Goal: Task Accomplishment & Management: Manage account settings

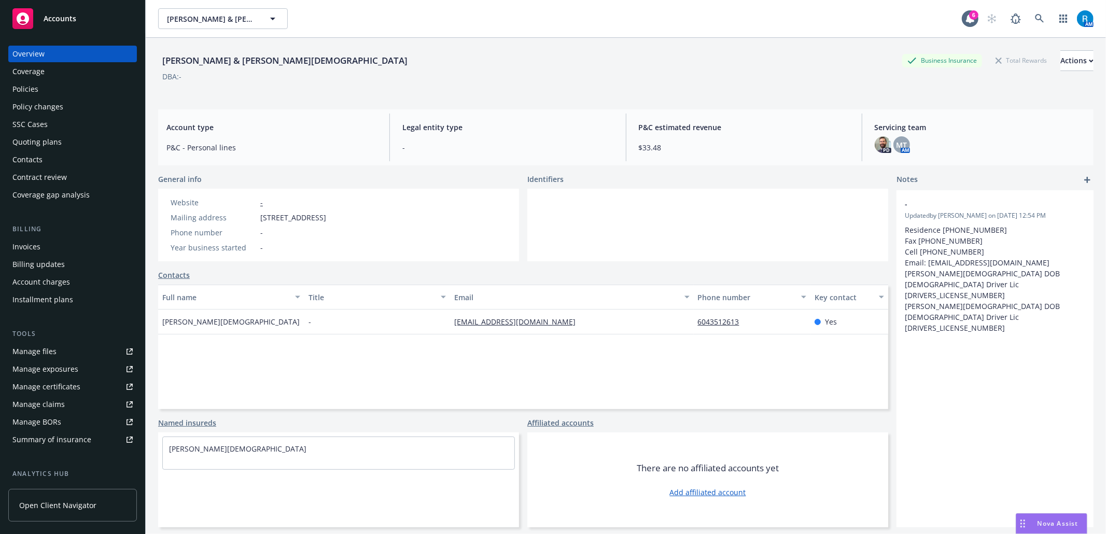
click at [24, 92] on div "Policies" at bounding box center [25, 89] width 26 height 17
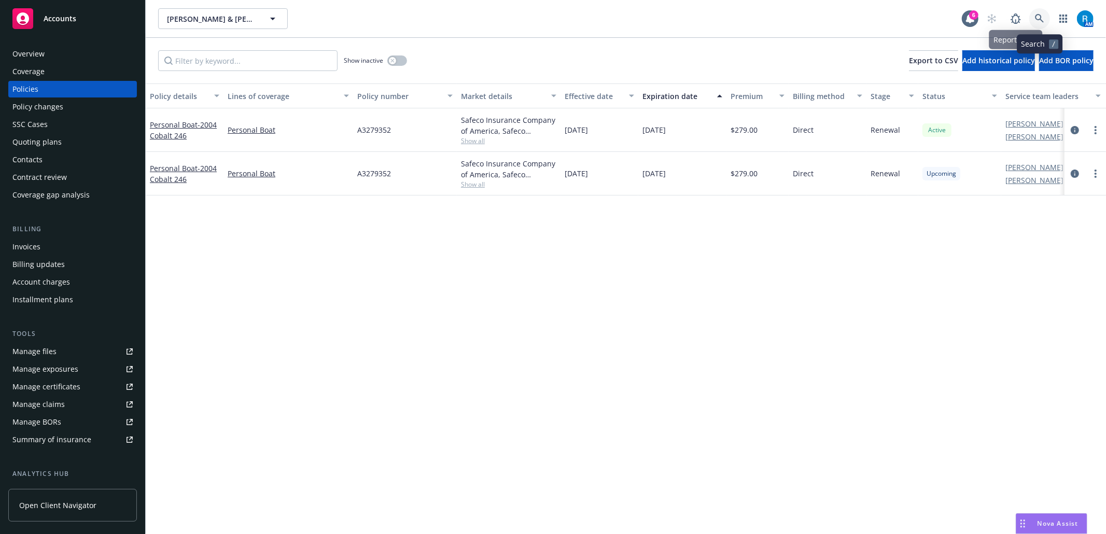
click at [1049, 16] on link at bounding box center [1039, 18] width 21 height 21
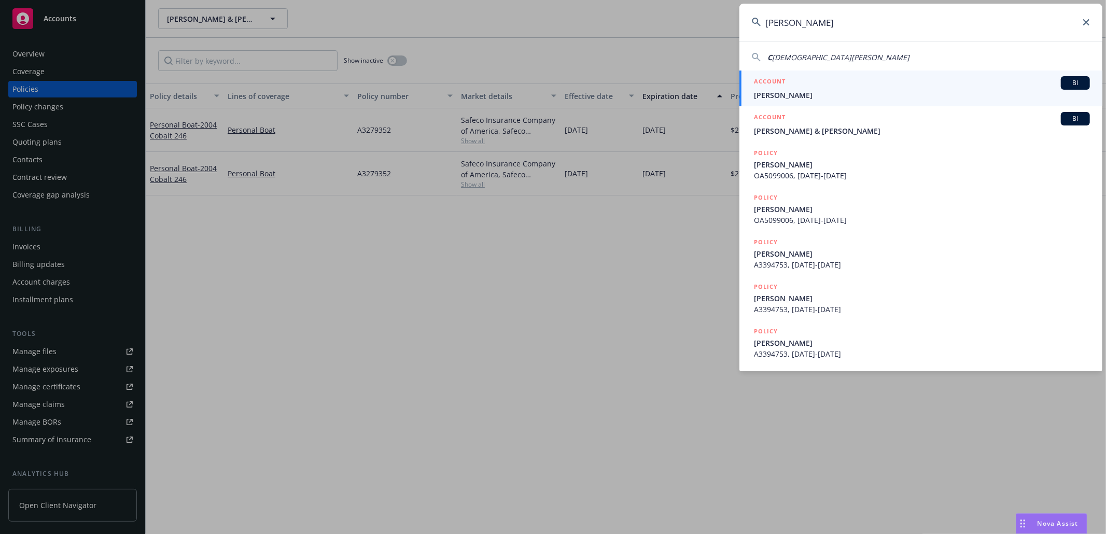
type input "[PERSON_NAME]"
click at [804, 96] on span "[PERSON_NAME]" at bounding box center [922, 95] width 336 height 11
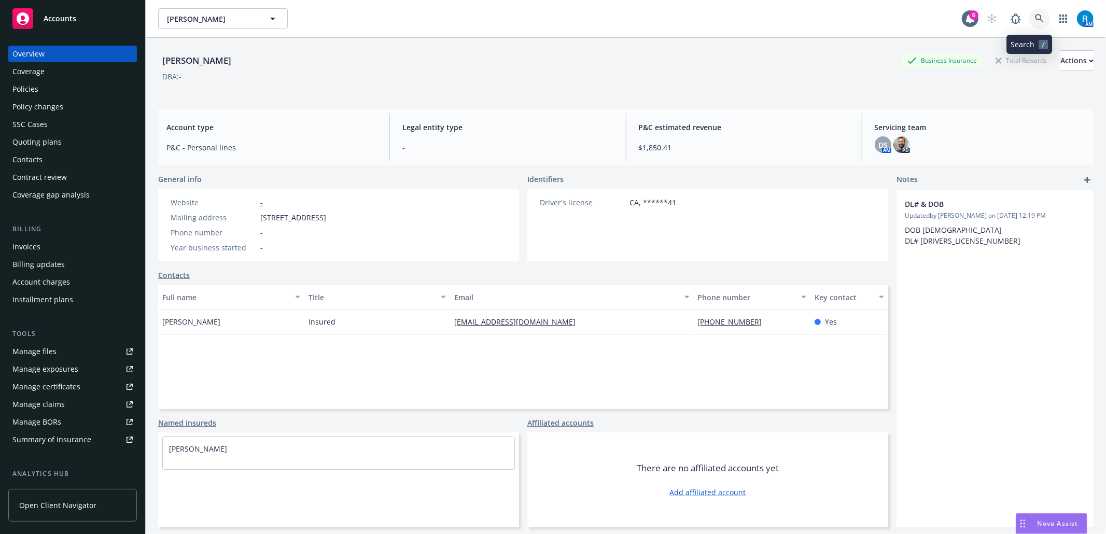
click at [1035, 21] on icon at bounding box center [1039, 18] width 9 height 9
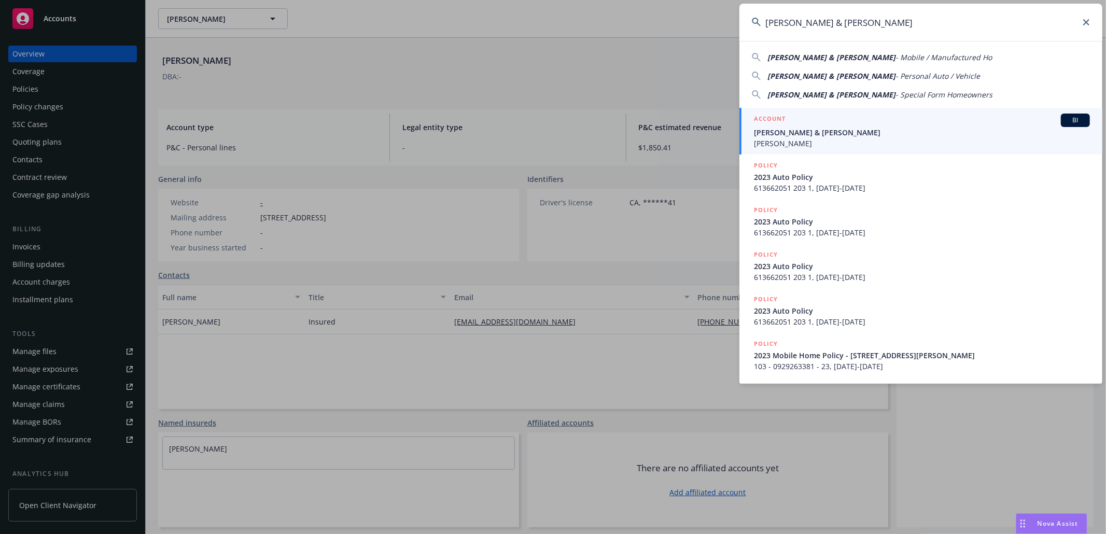
type input "[PERSON_NAME] & [PERSON_NAME]"
click at [831, 140] on span "[PERSON_NAME]" at bounding box center [922, 143] width 336 height 11
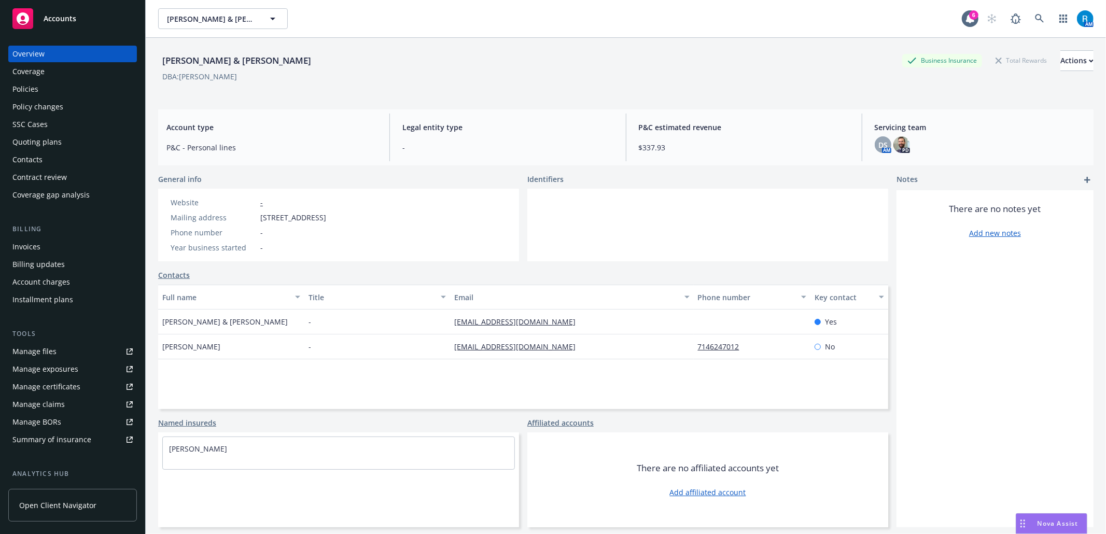
click at [75, 92] on div "Policies" at bounding box center [72, 89] width 120 height 17
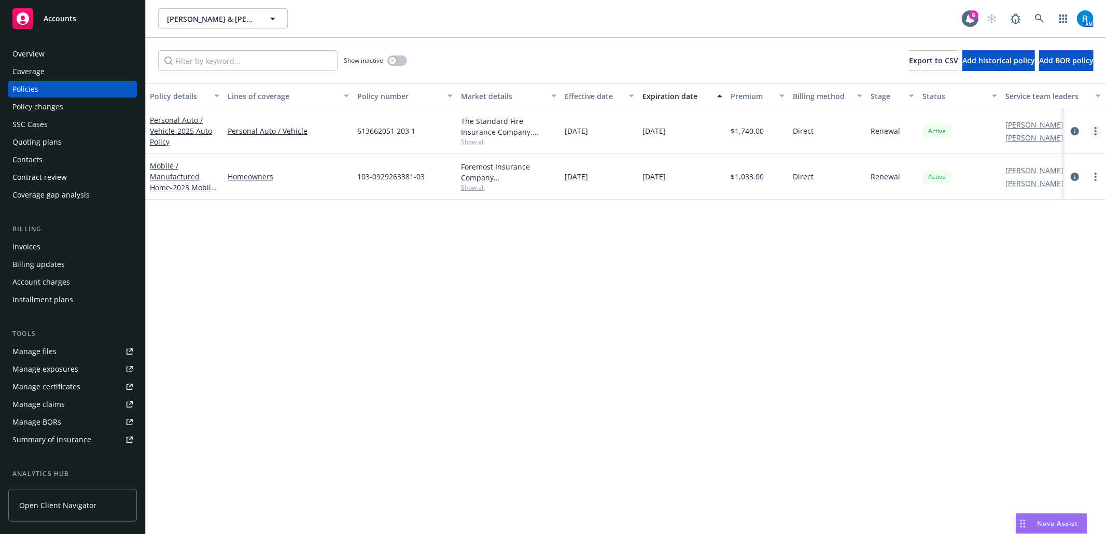
click at [1093, 130] on link "more" at bounding box center [1095, 131] width 12 height 12
click at [1049, 173] on link "Renew with incumbent" at bounding box center [1040, 173] width 122 height 21
select select "6"
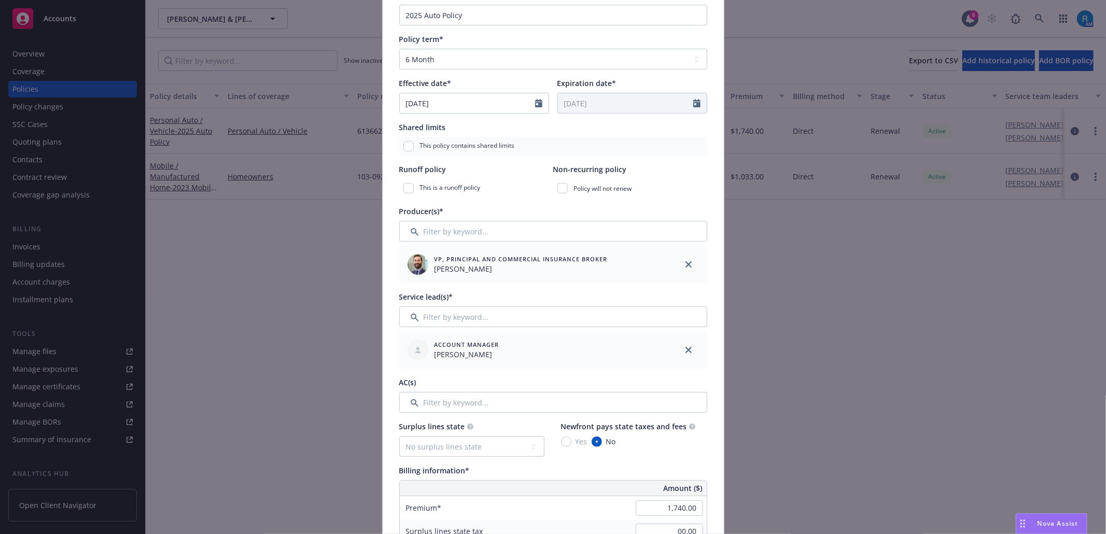
scroll to position [207, 0]
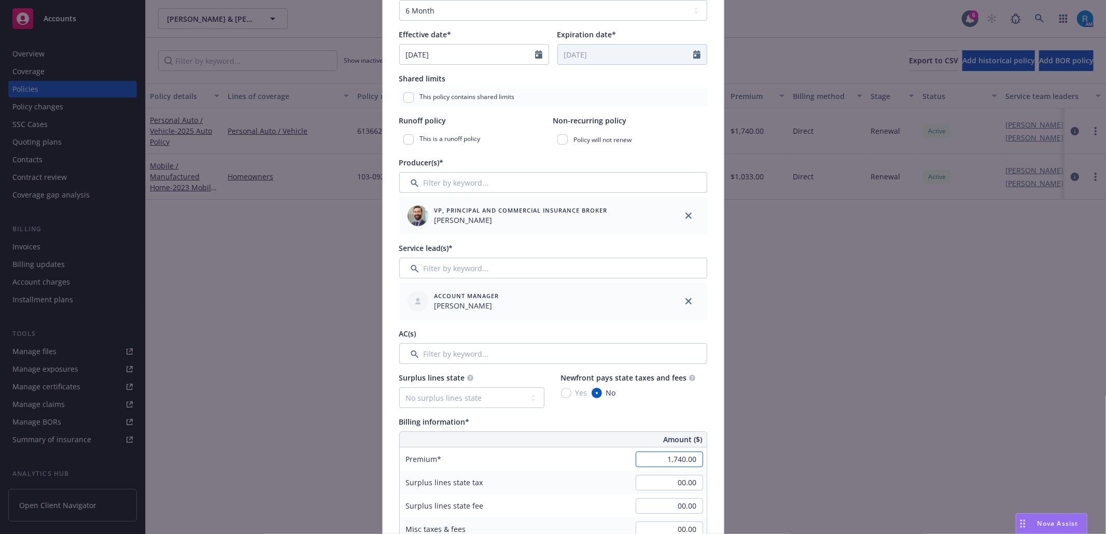
click at [689, 461] on input "1,740.00" at bounding box center [669, 460] width 67 height 16
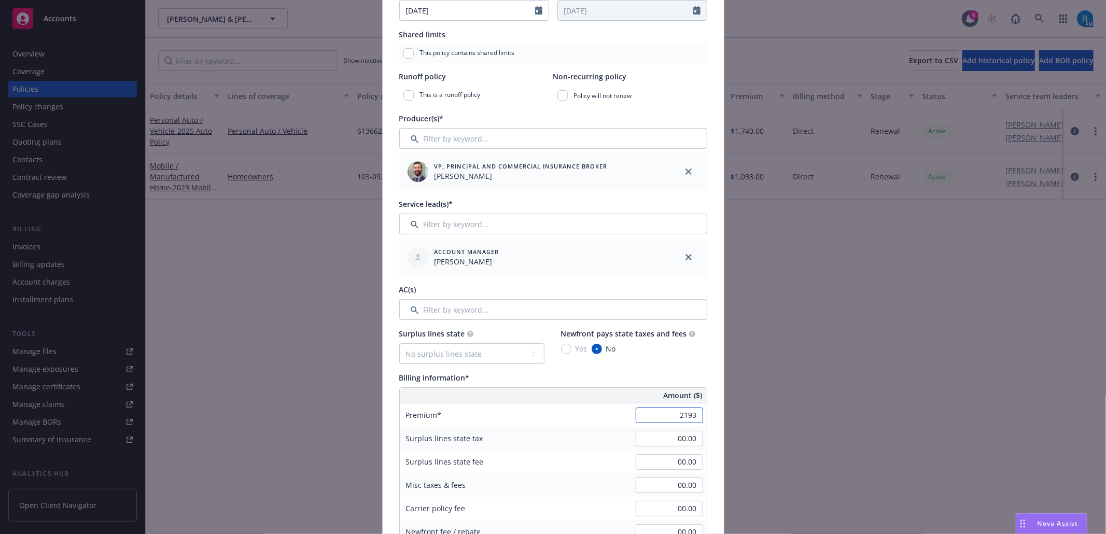
scroll to position [345, 0]
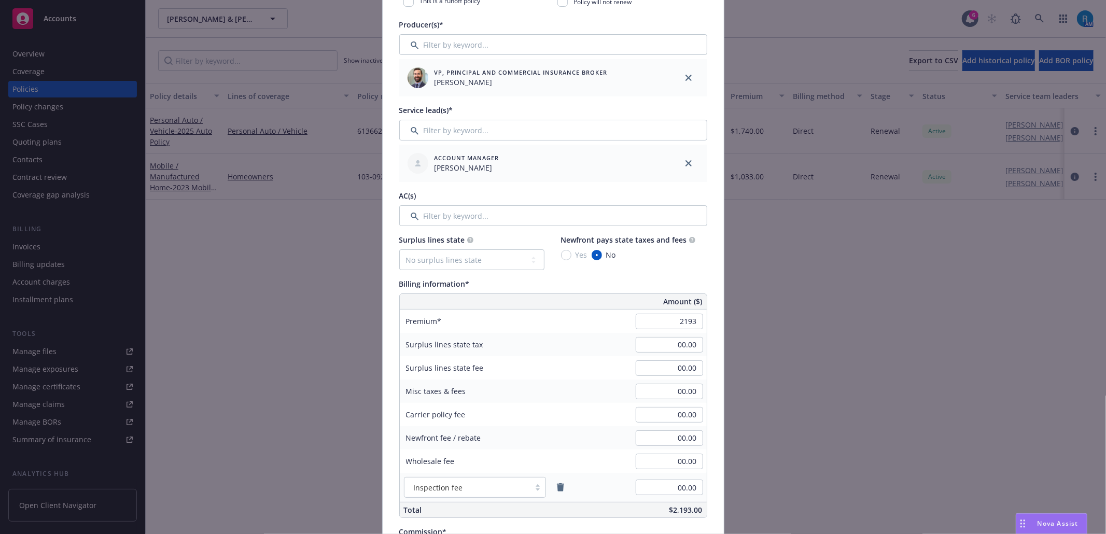
type input "2,193.00"
type input "263.16"
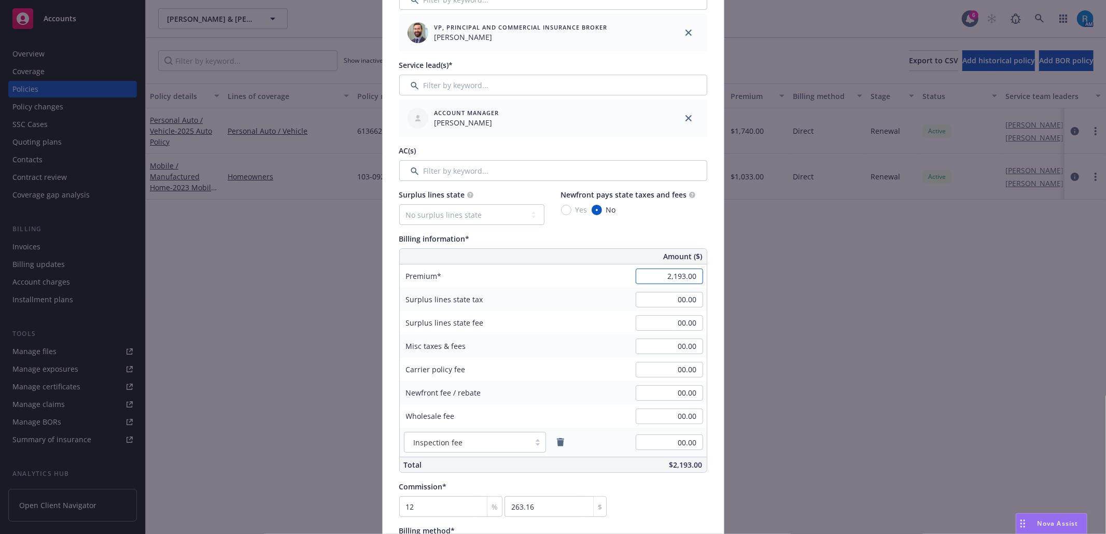
scroll to position [415, 0]
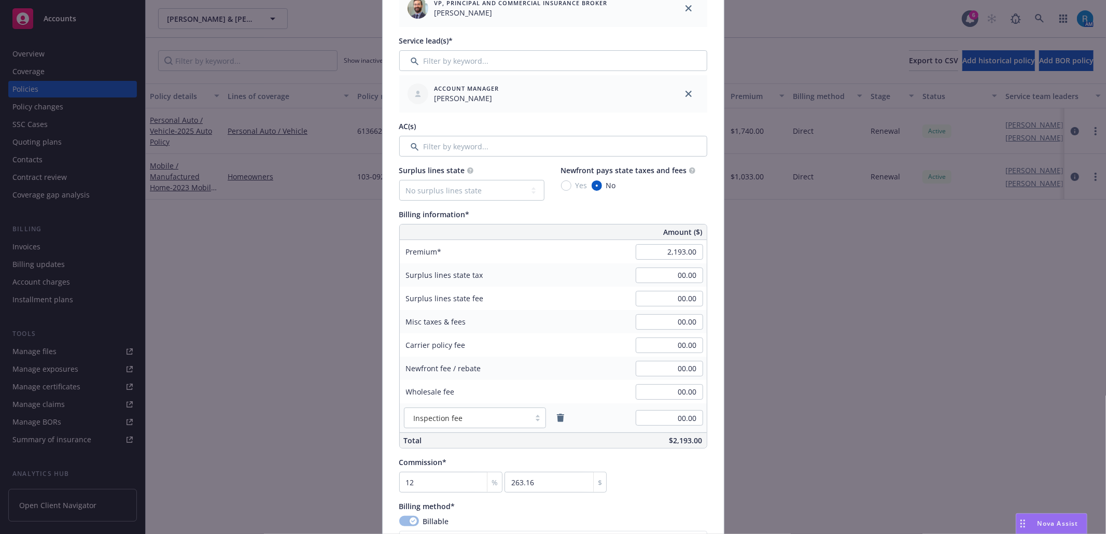
click at [589, 268] on div "Surplus lines state tax 00.00" at bounding box center [553, 274] width 307 height 23
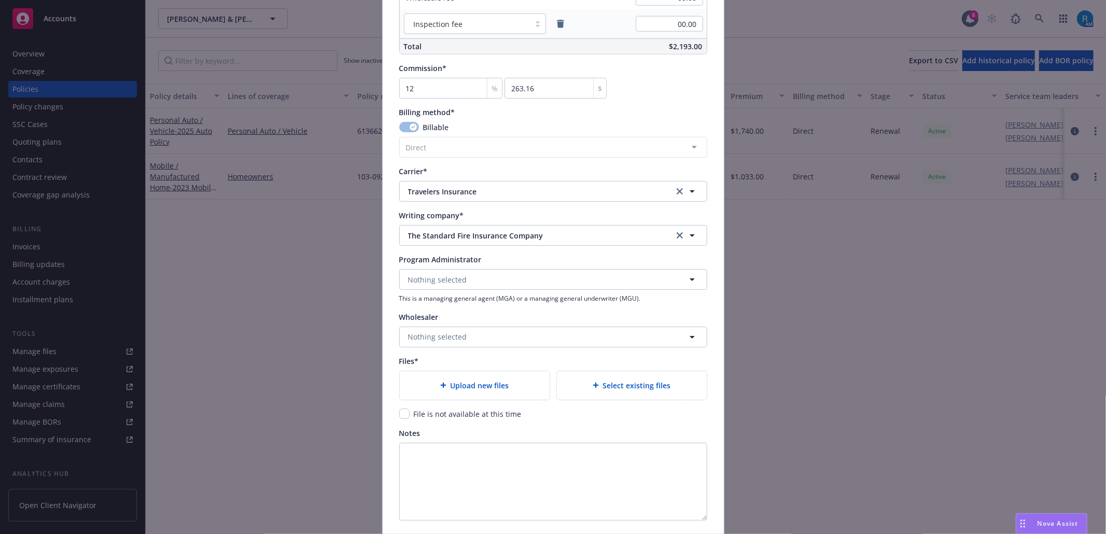
scroll to position [893, 0]
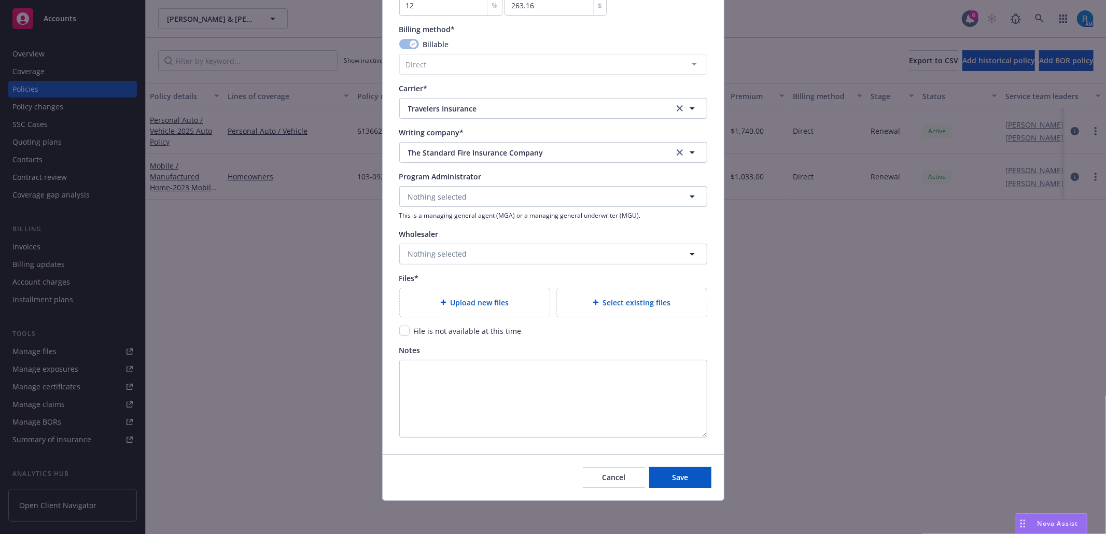
click at [444, 300] on div at bounding box center [445, 302] width 10 height 6
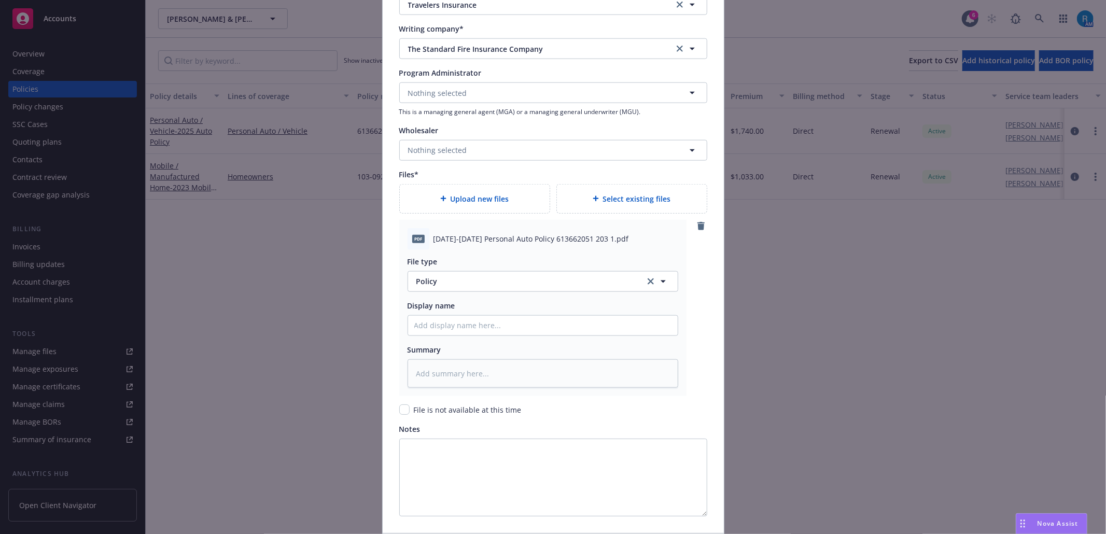
scroll to position [1075, 0]
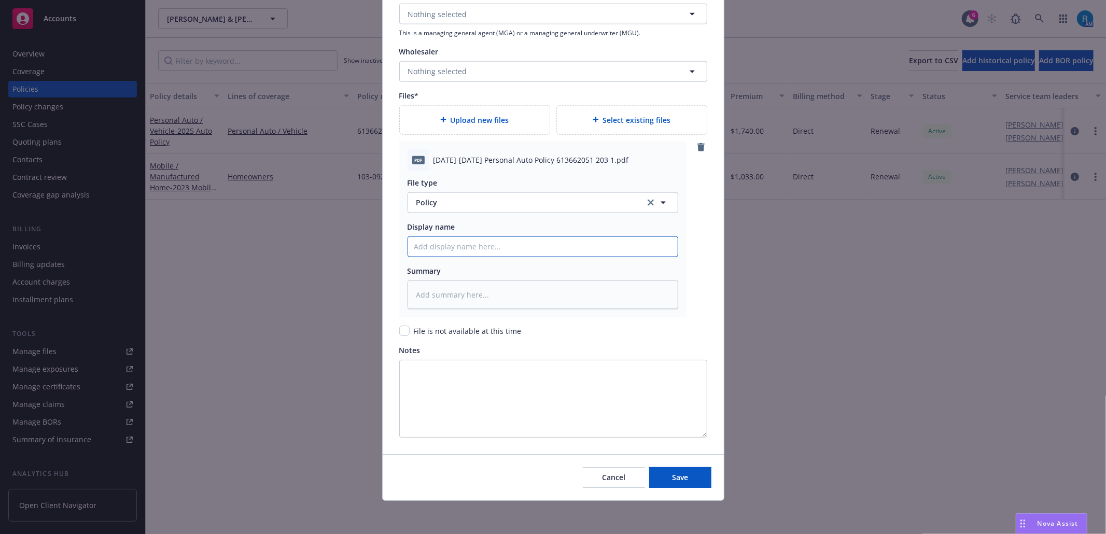
click at [455, 247] on input "Policy display name" at bounding box center [543, 247] width 270 height 20
paste input "[DATE]-[DATE] Personal Auto Policy 613662051 203 1"
type textarea "x"
type input "[DATE]-[DATE] Personal Auto Policy 613662051 203 1"
click at [687, 471] on button "Save" at bounding box center [680, 477] width 62 height 21
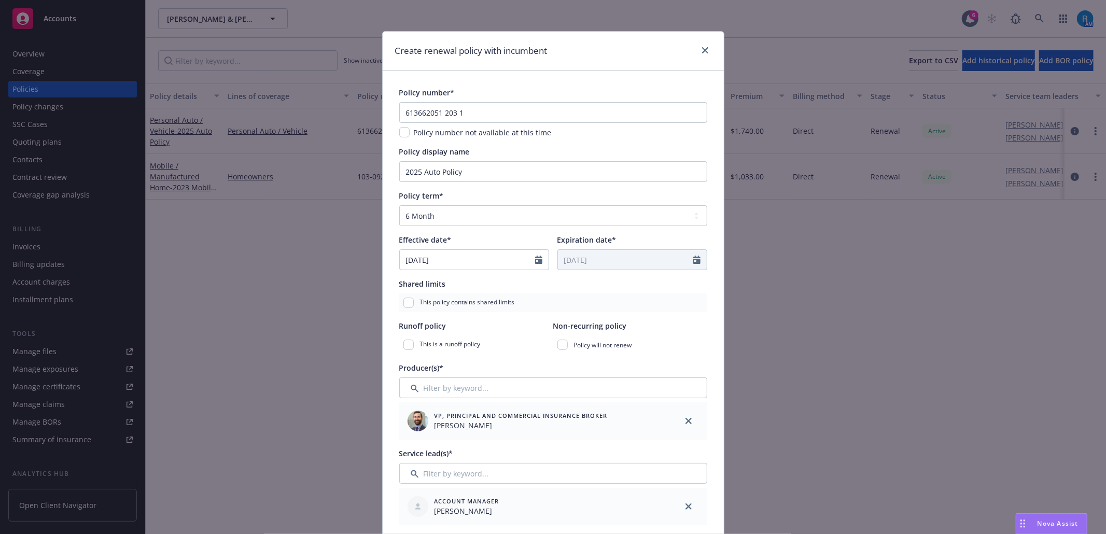
scroll to position [0, 0]
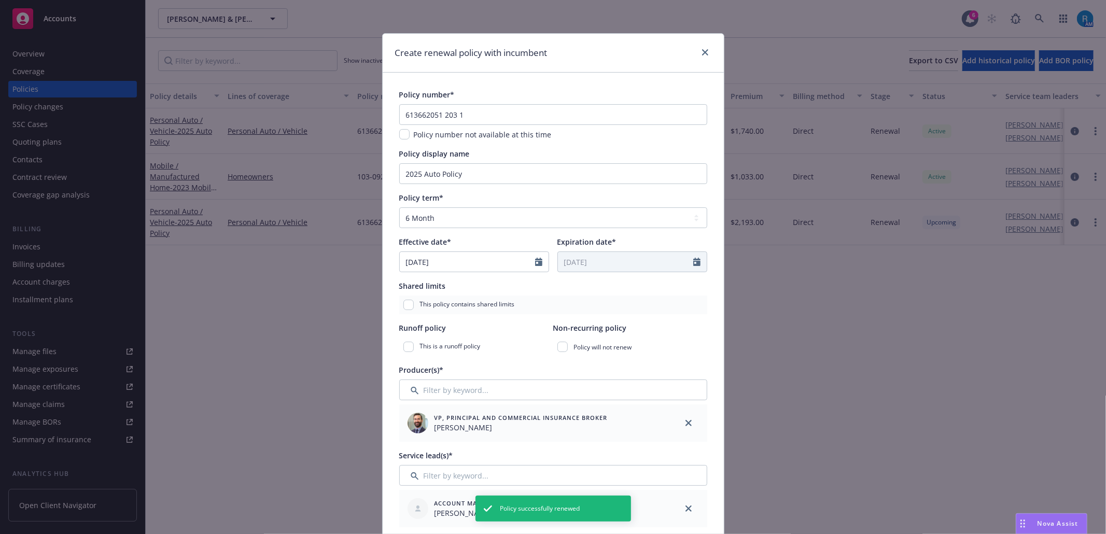
type textarea "x"
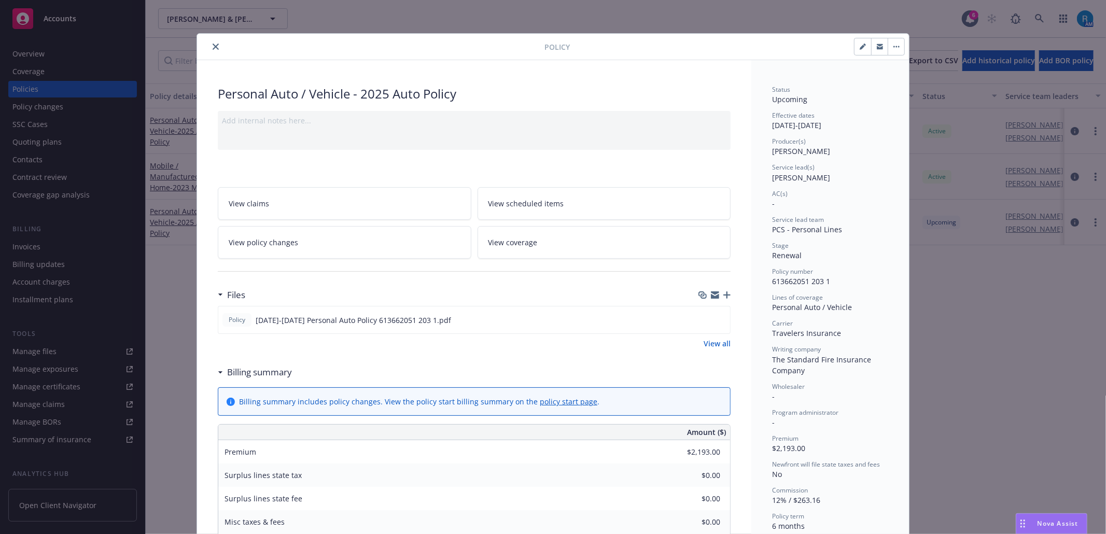
click at [216, 44] on button "close" at bounding box center [215, 46] width 12 height 12
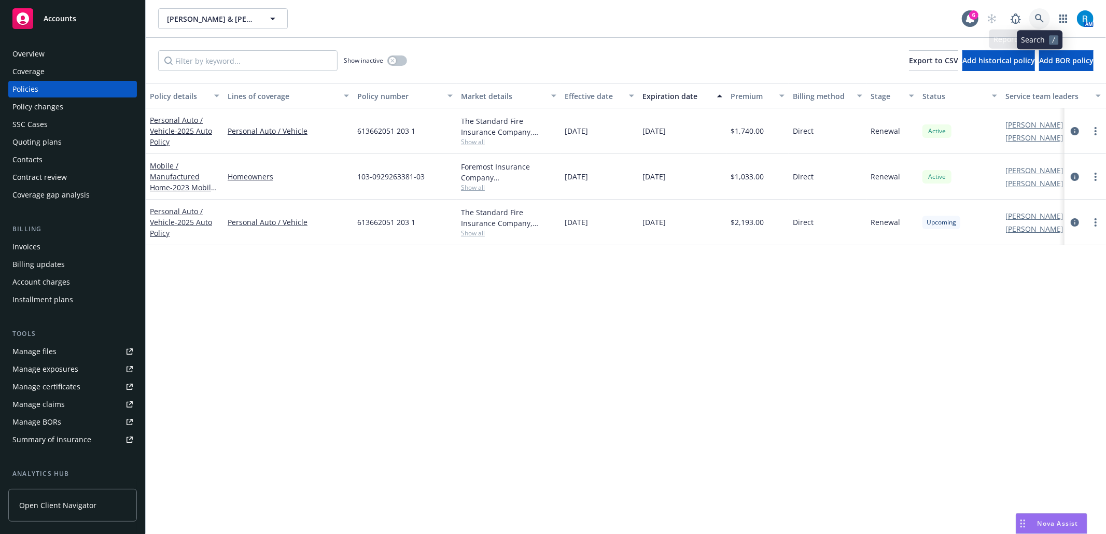
click at [1035, 19] on icon at bounding box center [1039, 18] width 9 height 9
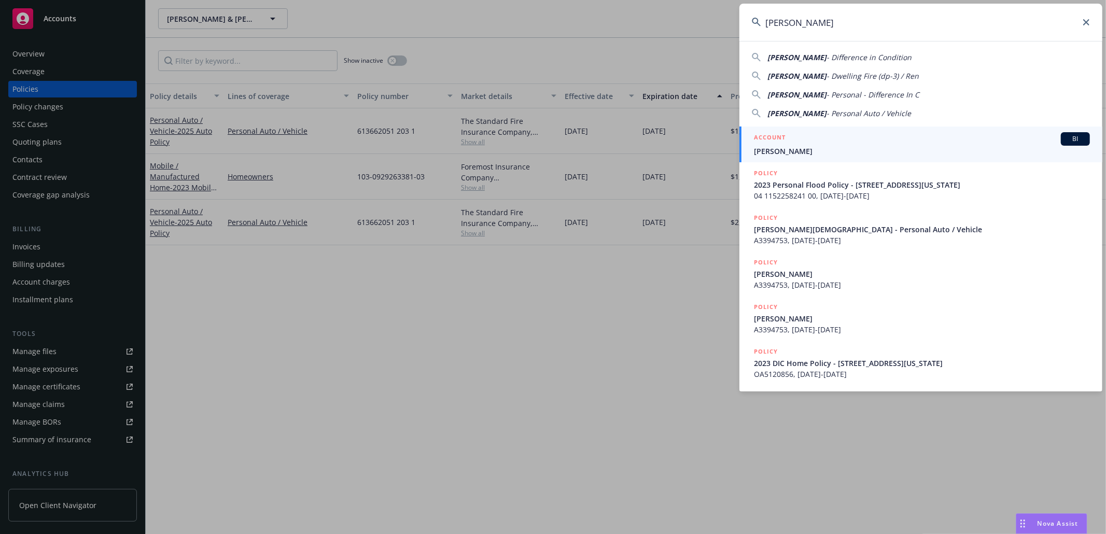
type input "[PERSON_NAME]"
click at [851, 136] on div "ACCOUNT BI" at bounding box center [922, 138] width 336 height 13
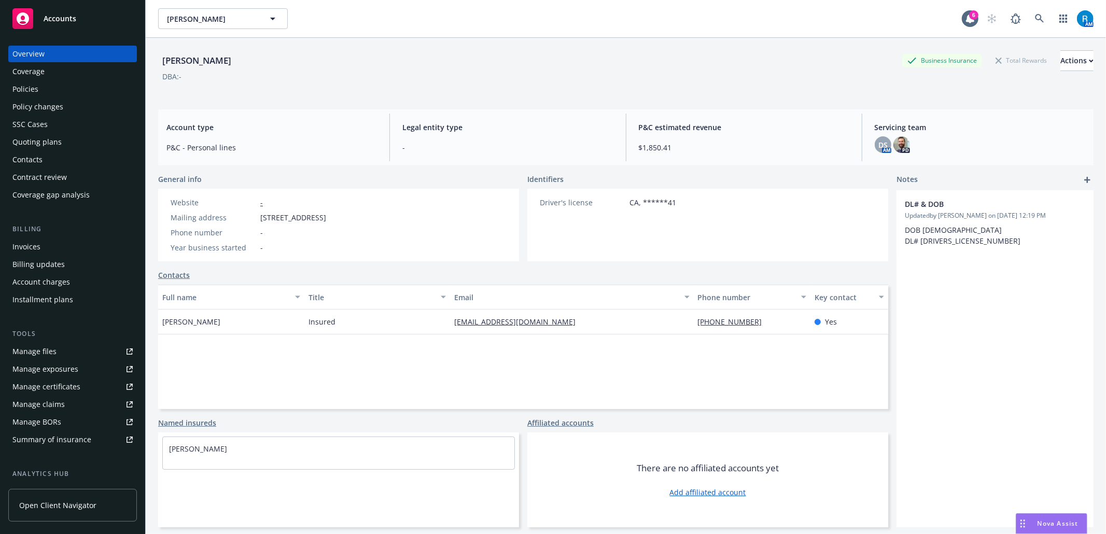
click at [48, 89] on div "Policies" at bounding box center [72, 89] width 120 height 17
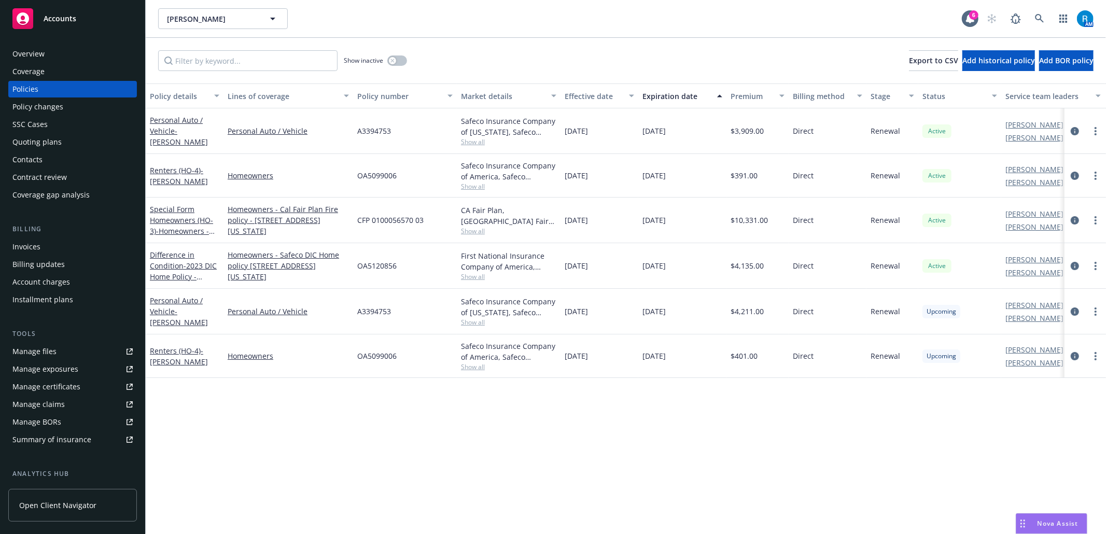
click at [34, 52] on div "Overview" at bounding box center [28, 54] width 32 height 17
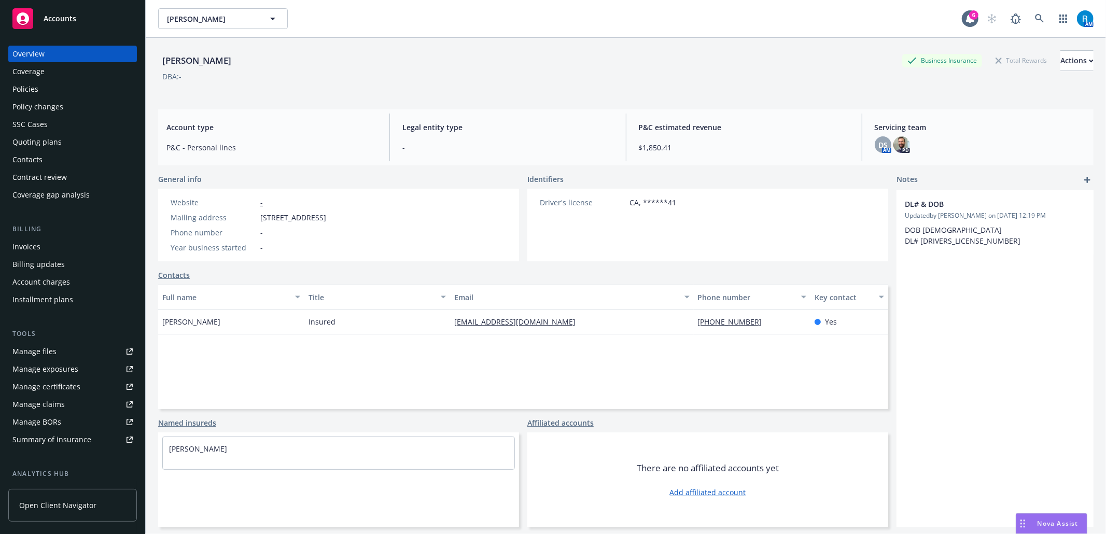
click at [61, 88] on div "Policies" at bounding box center [72, 89] width 120 height 17
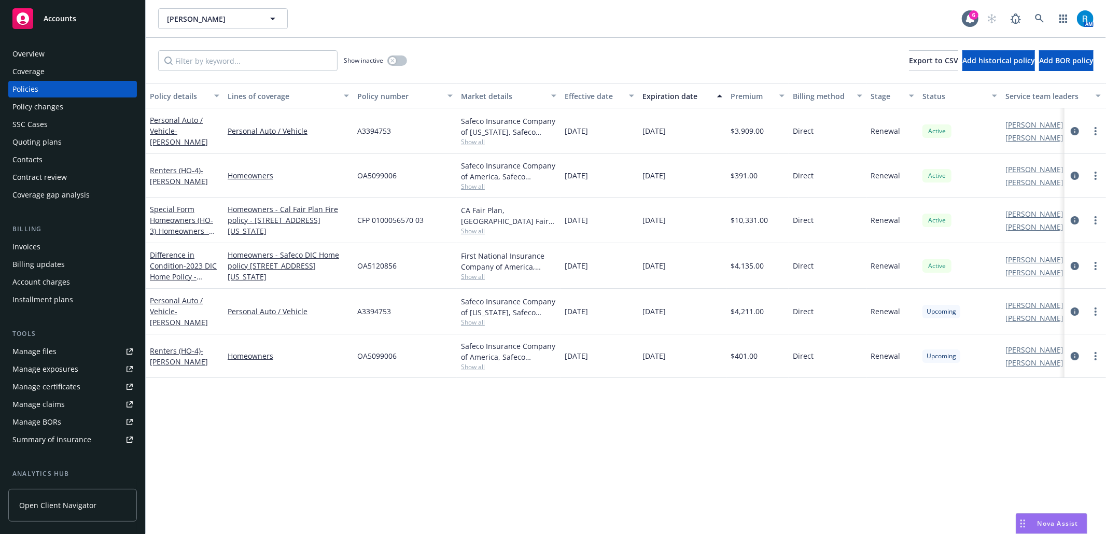
click at [48, 129] on div "SSC Cases" at bounding box center [72, 124] width 120 height 17
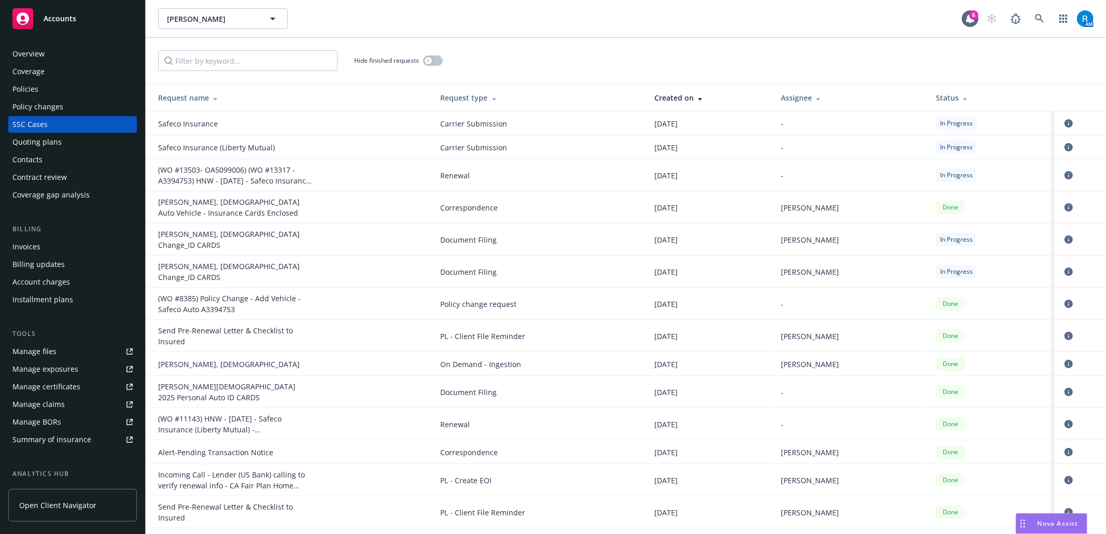
click at [26, 91] on div "Policies" at bounding box center [25, 89] width 26 height 17
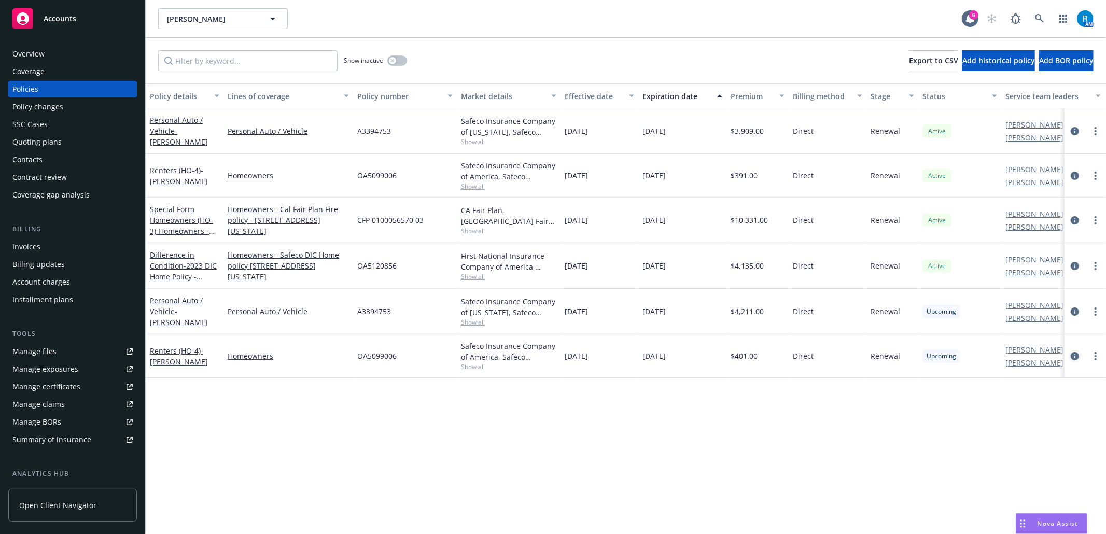
click at [1078, 357] on icon "circleInformation" at bounding box center [1075, 356] width 8 height 8
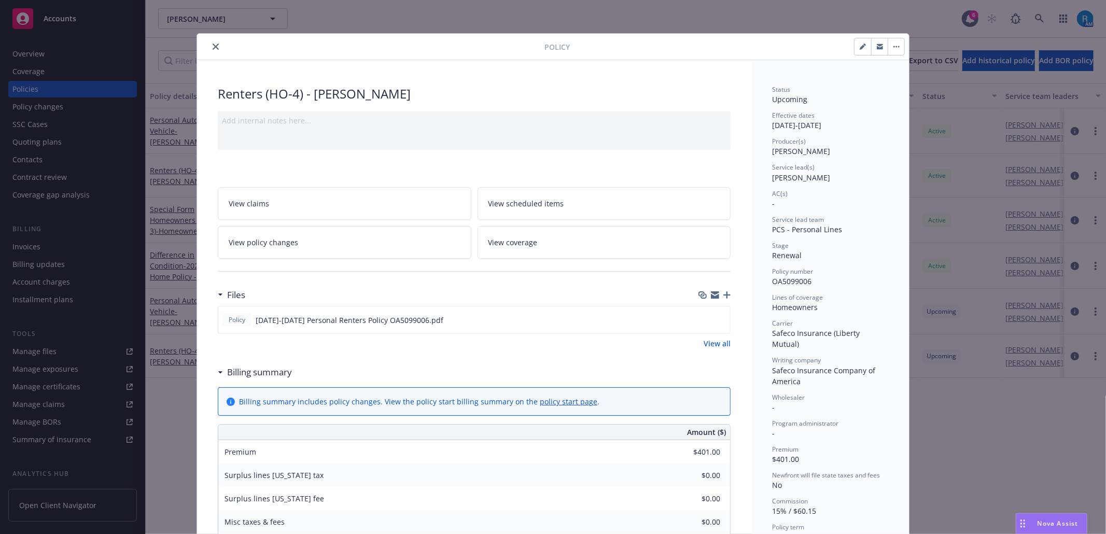
click at [583, 236] on link "View coverage" at bounding box center [604, 242] width 254 height 33
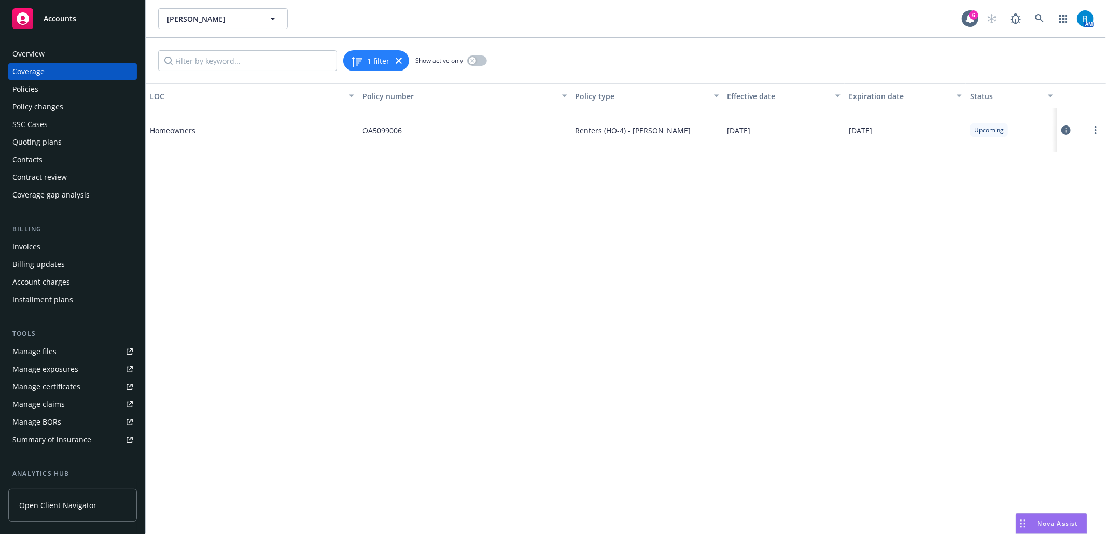
click at [1065, 128] on icon at bounding box center [1065, 129] width 9 height 9
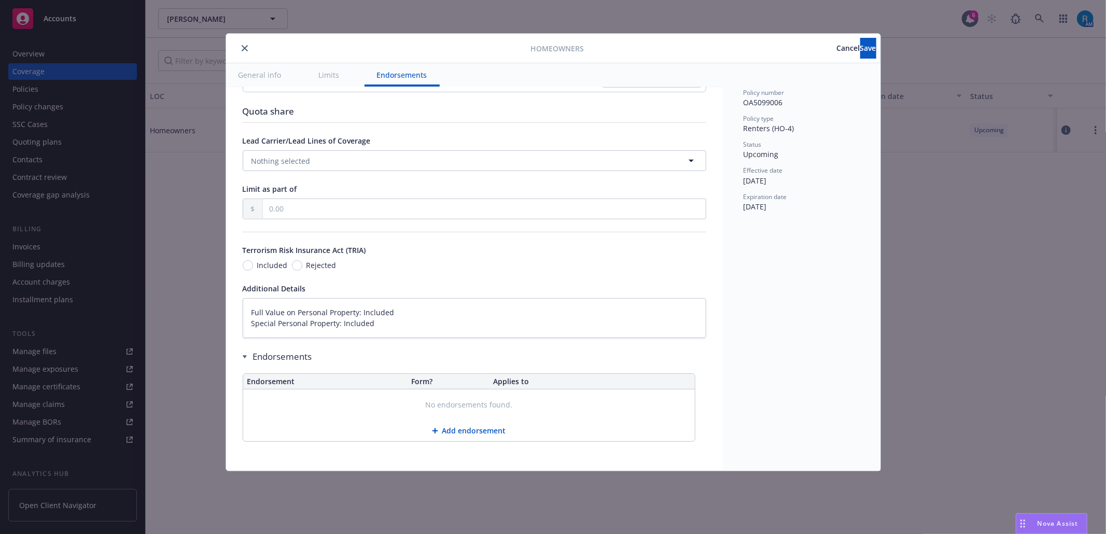
scroll to position [517, 0]
click at [247, 308] on textarea "Full Value on Personal Property: Included Special Personal Property: Included" at bounding box center [474, 318] width 463 height 40
type textarea "x"
type textarea "Full Value on Personal Property: Included Special Personal Property: Included"
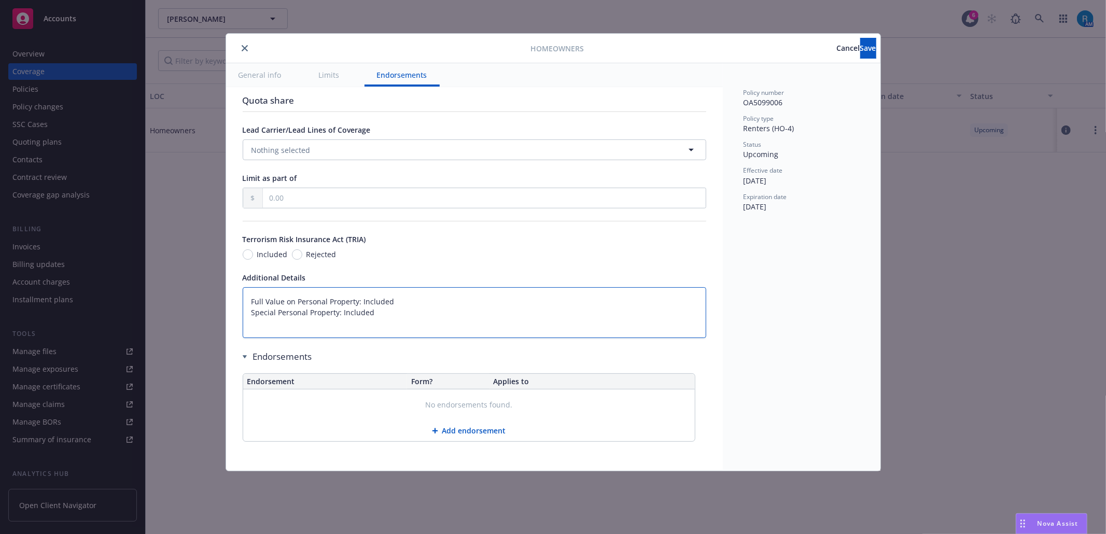
paste textarea "Personal Property Limit $69,500 Loss of Use 12 Months"
type textarea "x"
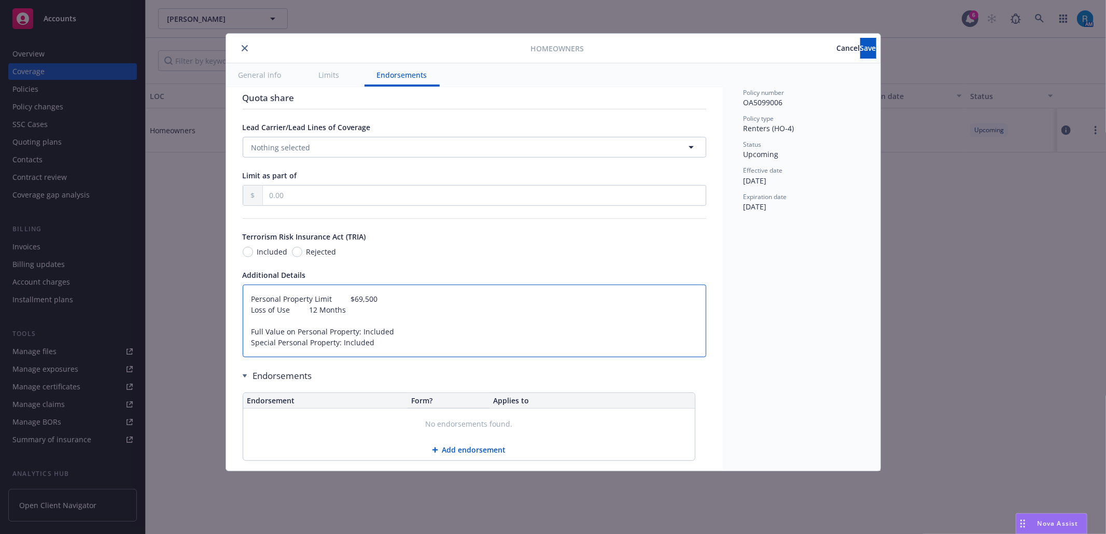
type textarea "Personal Property Limit $69,500 Loss of Use 12 Months Full Value on Personal Pr…"
click at [254, 338] on textarea "Personal Property Limit $69,500 Loss of Use 12 Months Full Value on Personal Pr…" at bounding box center [474, 321] width 463 height 73
paste textarea "Personal Liability Each Occurrence $500,000 Medical Payments each person $5,000"
type textarea "x"
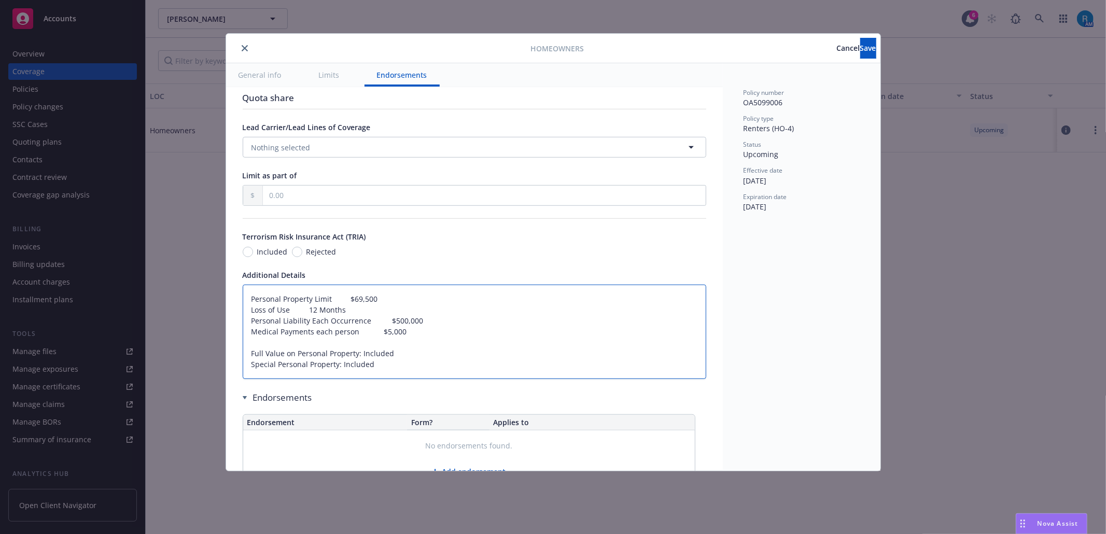
type textarea "Personal Property Limit $69,500 Loss of Use 12 Months Personal Liability Each O…"
click at [268, 359] on textarea "Personal Property Limit $69,500 Loss of Use 12 Months Personal Liability Each O…" at bounding box center [474, 332] width 463 height 94
paste textarea "Policy Deductible $1,000"
type textarea "x"
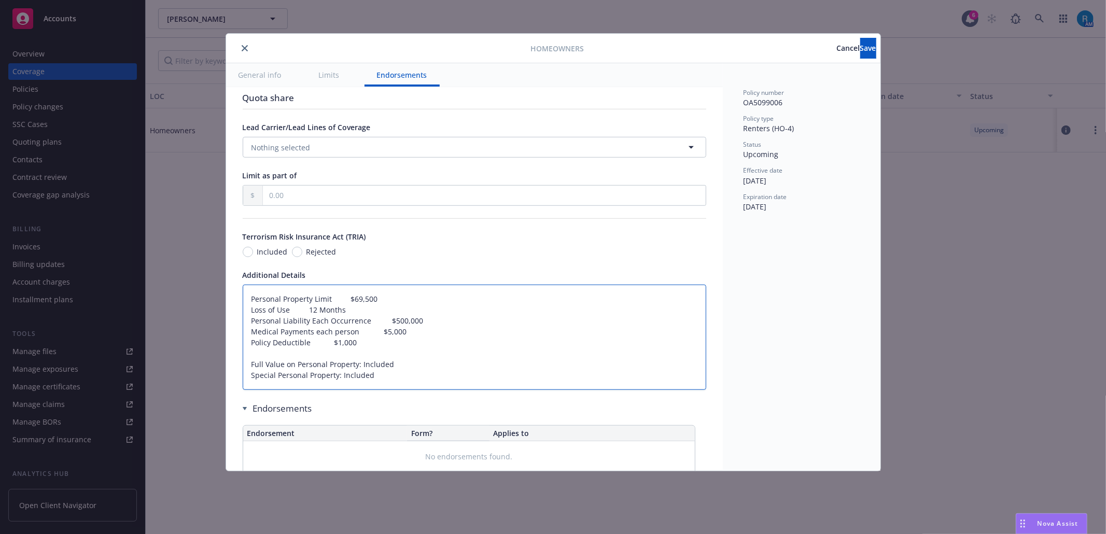
type textarea "Personal Property Limit $69,500 Loss of Use 12 Months Personal Liability Each O…"
click at [262, 364] on textarea "Personal Property Limit $69,500 Loss of Use 12 Months Personal Liability Each O…" at bounding box center [474, 337] width 463 height 105
paste textarea "Full Value on Personal Property Included"
type textarea "x"
type textarea "Personal Property Limit $69,500 Loss of Use 12 Months Personal Liability Each O…"
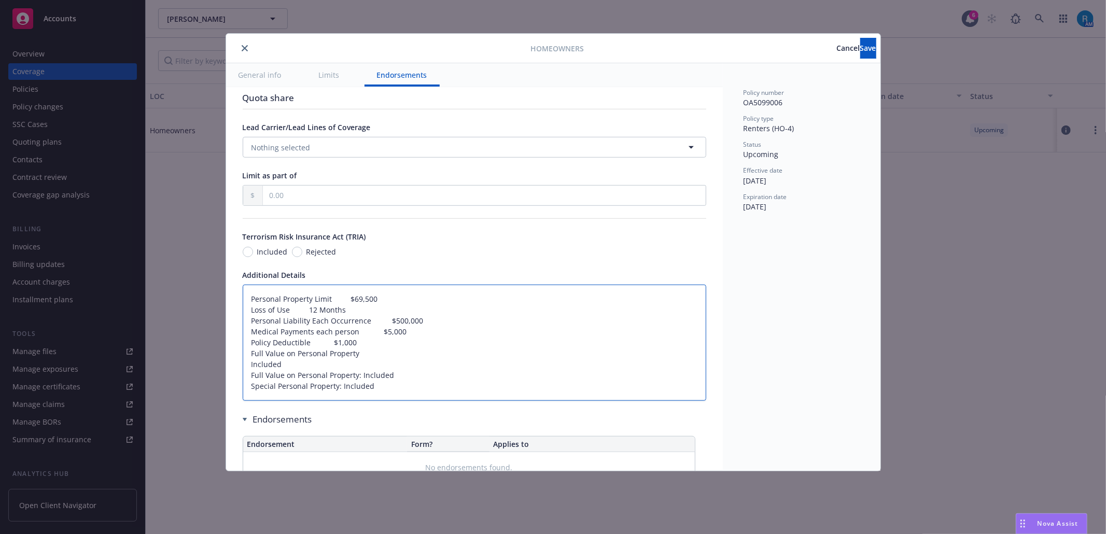
click at [249, 382] on textarea "Personal Property Limit $69,500 Loss of Use 12 Months Personal Liability Each O…" at bounding box center [474, 343] width 463 height 116
type textarea "x"
type textarea "Personal Property Limit $69,500 Loss of Use 12 Months Personal Liability Each O…"
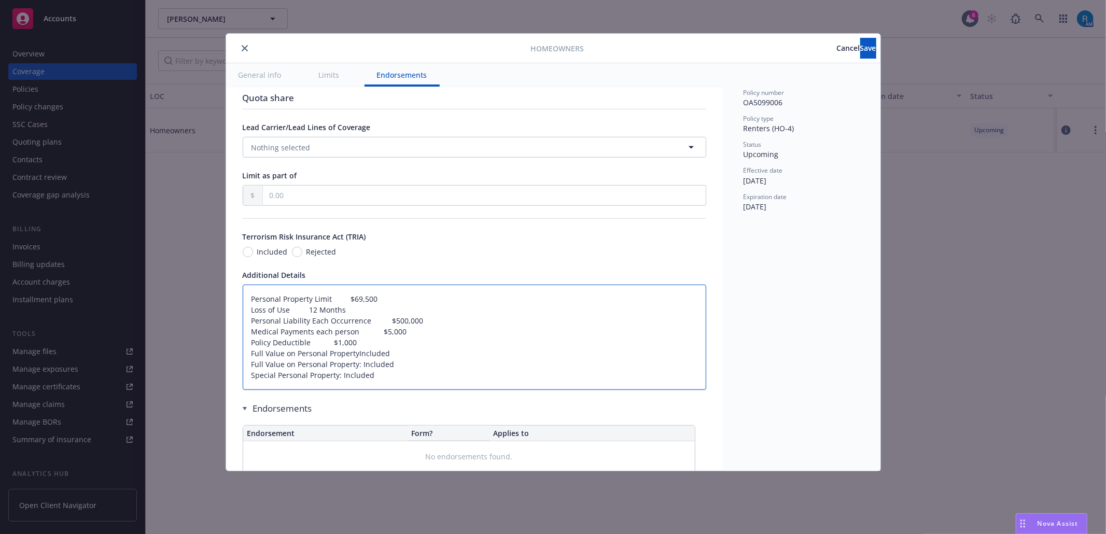
type textarea "x"
type textarea "Personal Property Limit $69,500 Loss of Use 12 Months Personal Liability Each O…"
type textarea "x"
type textarea "Personal Property Limit $69,500 Loss of Use 12 Months Personal Liability Each O…"
click at [388, 390] on textarea "Personal Property Limit $69,500 Loss of Use 12 Months Personal Liability Each O…" at bounding box center [474, 337] width 463 height 105
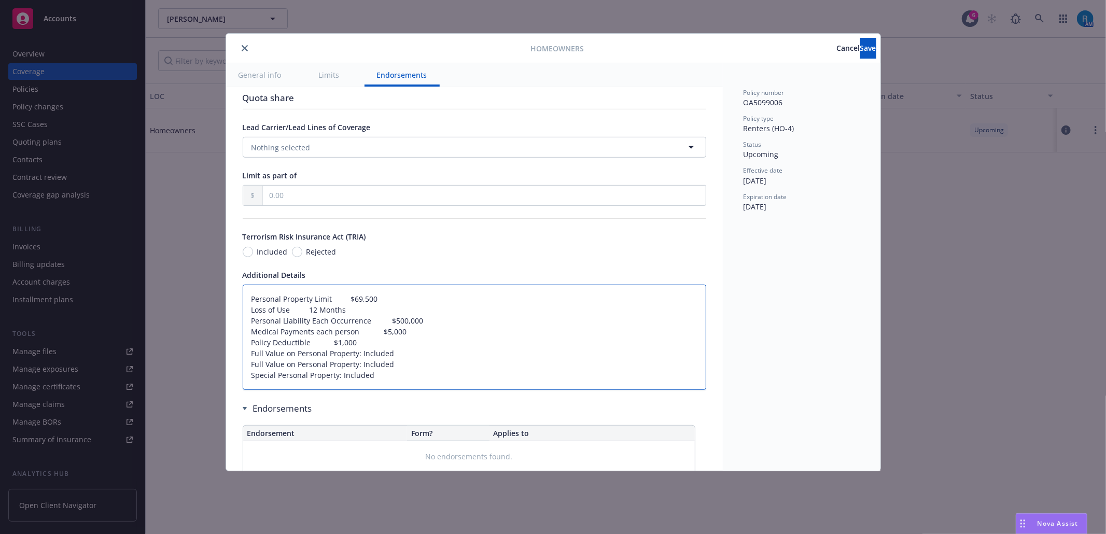
type textarea "x"
type textarea "Personal Property Limit $69,500 Loss of Use 12 Months Personal Liability Each O…"
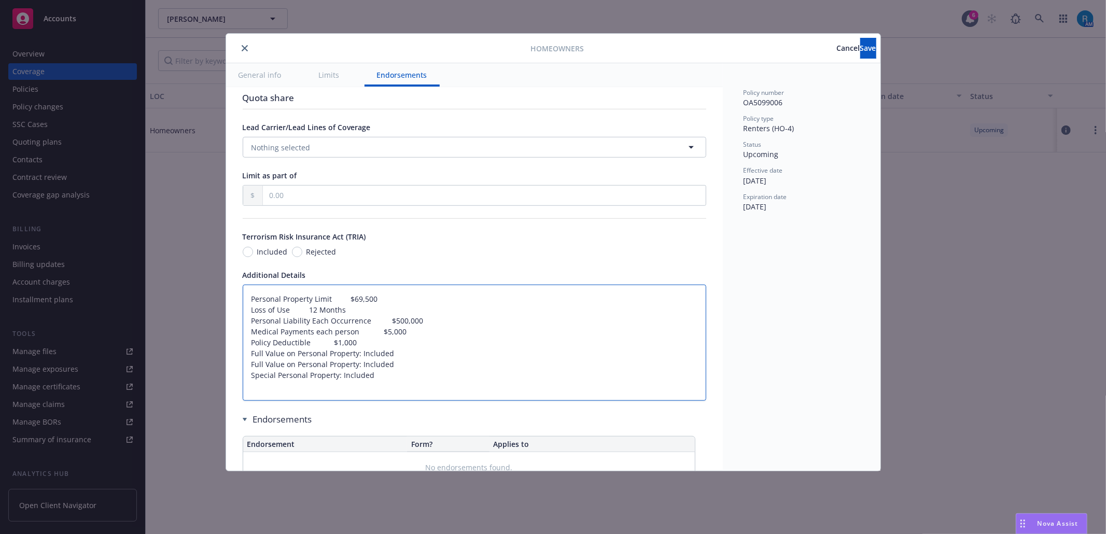
paste textarea "Option KK - Special Personal Property"
type textarea "x"
type textarea "Personal Property Limit $69,500 Loss of Use 12 Months Personal Liability Each O…"
type textarea "x"
type textarea "Personal Property Limit $69,500 Loss of Use 12 Months Personal Liability Each O…"
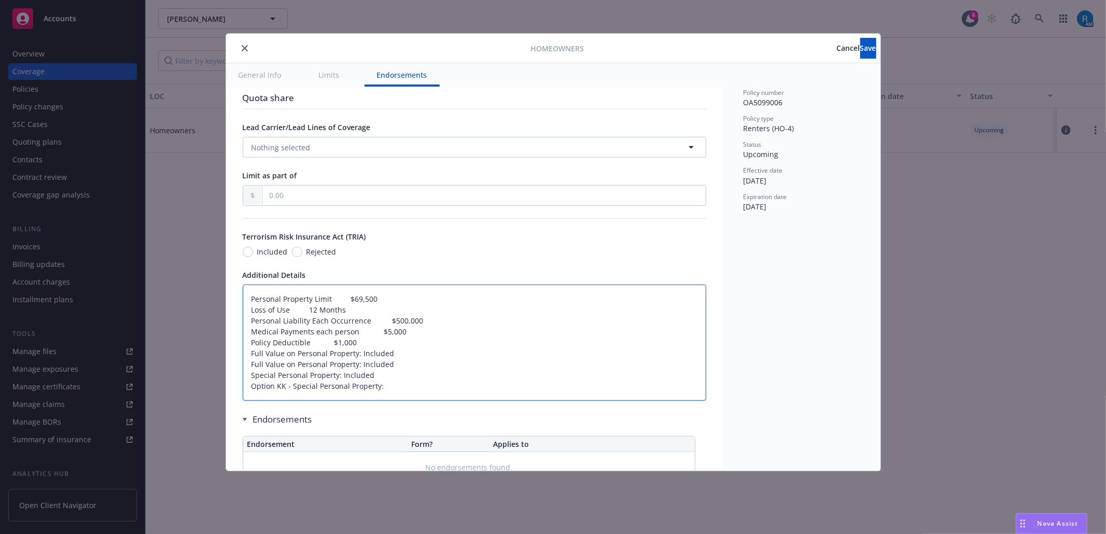
type textarea "x"
type textarea "Personal Property Limit $69,500 Loss of Use 12 Months Personal Liability Each O…"
type textarea "x"
type textarea "Personal Property Limit $69,500 Loss of Use 12 Months Personal Liability Each O…"
type textarea "x"
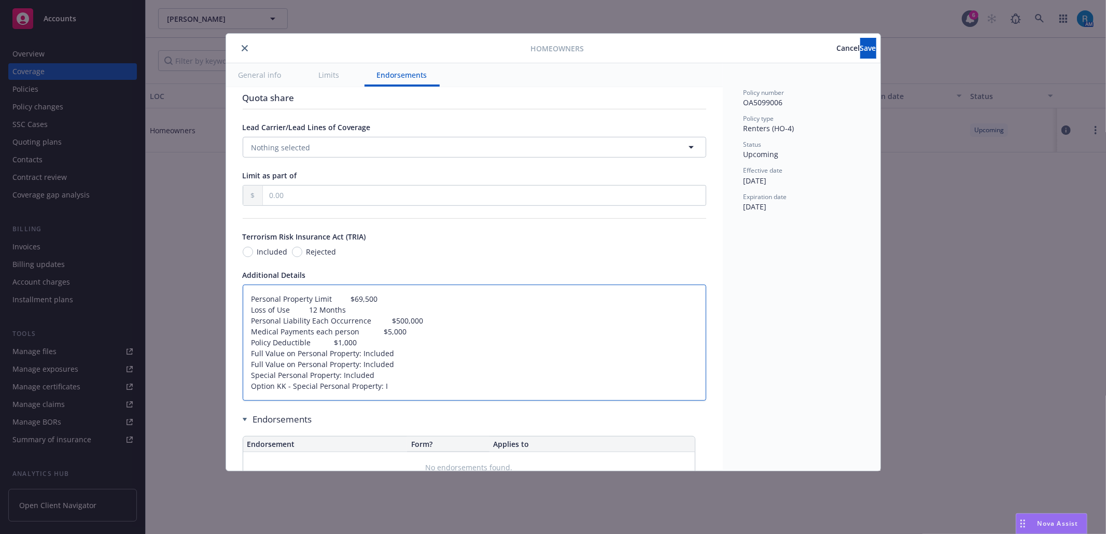
type textarea "Personal Property Limit $69,500 Loss of Use 12 Months Personal Liability Each O…"
type textarea "x"
type textarea "Personal Property Limit $69,500 Loss of Use 12 Months Personal Liability Each O…"
type textarea "x"
type textarea "Personal Property Limit $69,500 Loss of Use 12 Months Personal Liability Each O…"
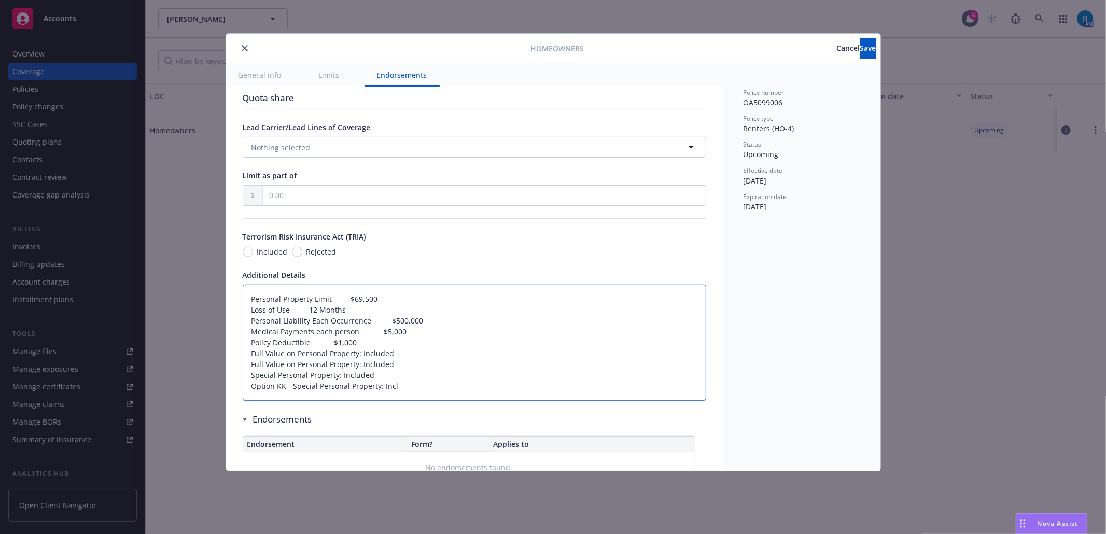
type textarea "x"
type textarea "Personal Property Limit $69,500 Loss of Use 12 Months Personal Liability Each O…"
type textarea "x"
type textarea "Personal Property Limit $69,500 Loss of Use 12 Months Personal Liability Each O…"
type textarea "x"
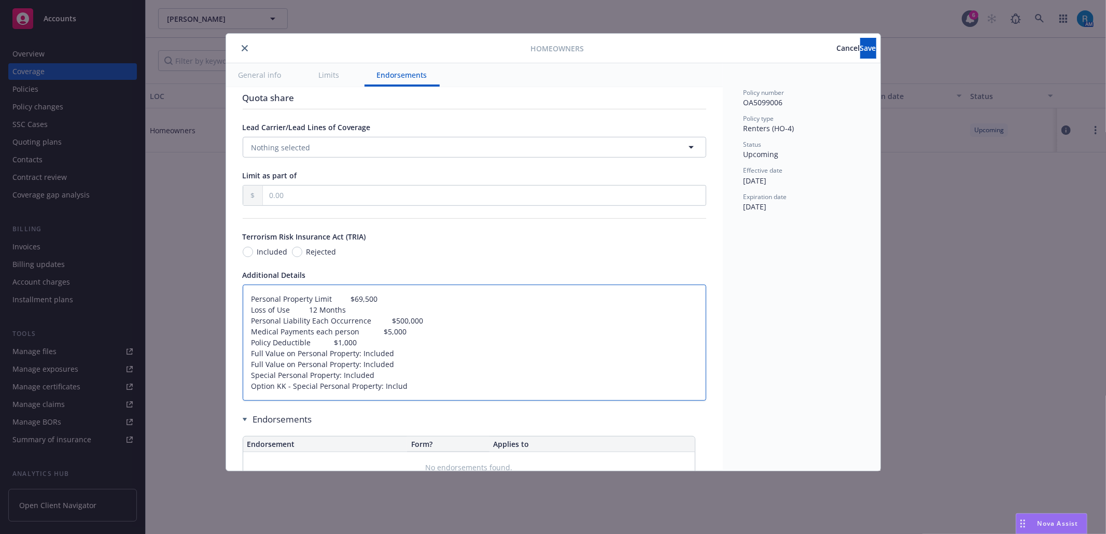
type textarea "Personal Property Limit $69,500 Loss of Use 12 Months Personal Liability Each O…"
type textarea "x"
type textarea "Personal Property Limit $69,500 Loss of Use 12 Months Personal Liability Each O…"
click at [430, 401] on textarea "Personal Property Limit $69,500 Loss of Use 12 Months Personal Liability Each O…" at bounding box center [474, 343] width 463 height 116
type textarea "x"
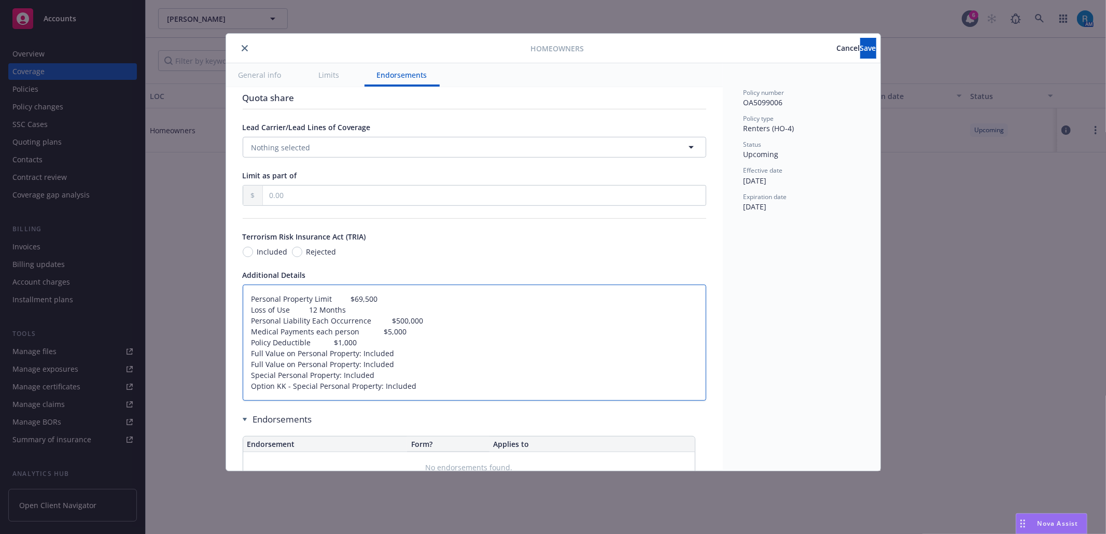
type textarea "Personal Property Limit $69,500 Loss of Use 12 Months Personal Liability Each O…"
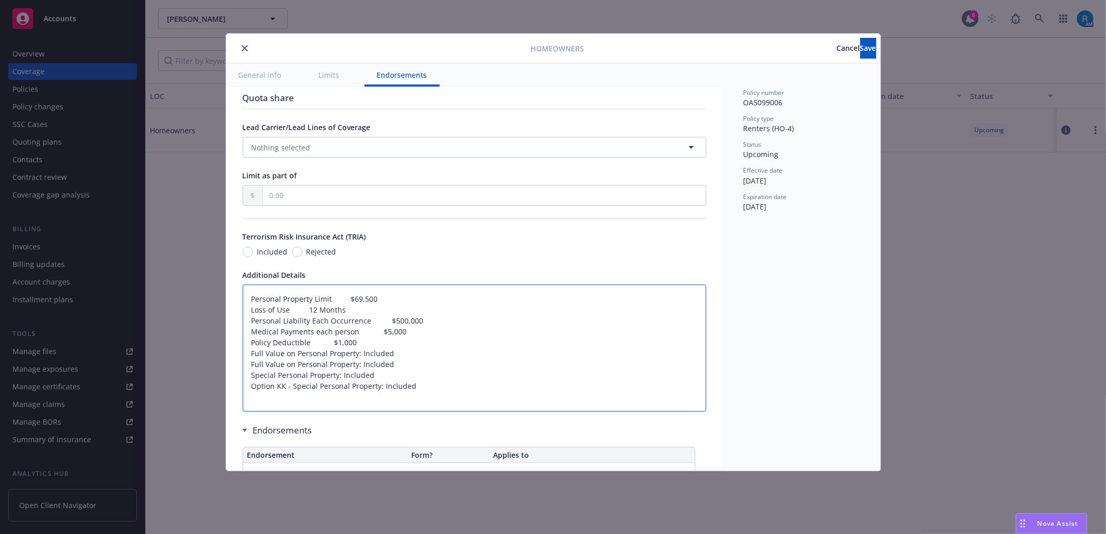
paste textarea "Account Credit Advance Quote Discount"
type textarea "x"
type textarea "Personal Property Limit $69,500 Loss of Use 12 Months Personal Liability Each O…"
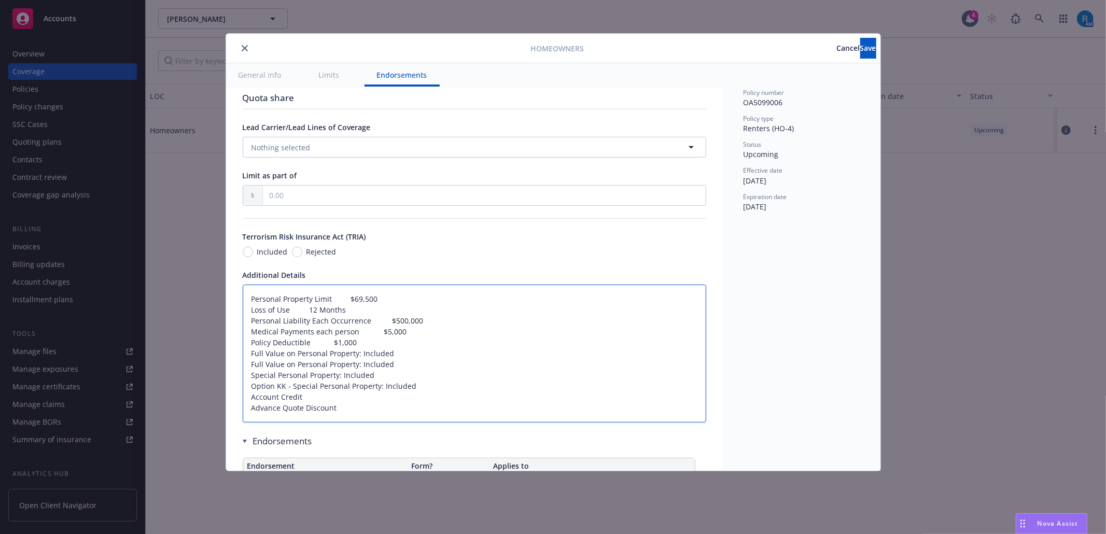
drag, startPoint x: 378, startPoint y: 397, endPoint x: 424, endPoint y: 396, distance: 46.2
click at [424, 396] on textarea "Personal Property Limit $69,500 Loss of Use 12 Months Personal Liability Each O…" at bounding box center [474, 354] width 463 height 138
drag, startPoint x: 304, startPoint y: 407, endPoint x: 336, endPoint y: 428, distance: 38.7
click at [308, 412] on textarea "Personal Property Limit $69,500 Loss of Use 12 Months Personal Liability Each O…" at bounding box center [474, 354] width 463 height 138
paste textarea ": Included"
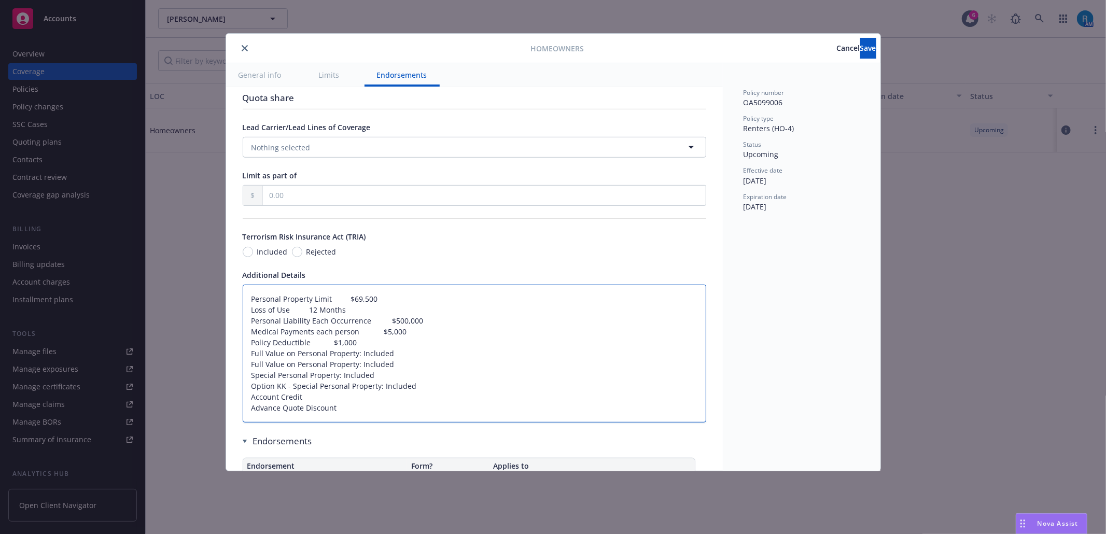
type textarea "x"
type textarea "Personal Property Limit $69,500 Loss of Use 12 Months Personal Liability Each O…"
click at [342, 423] on textarea "Personal Property Limit $69,500 Loss of Use 12 Months Personal Liability Each O…" at bounding box center [474, 354] width 463 height 138
paste textarea ": Included"
type textarea "x"
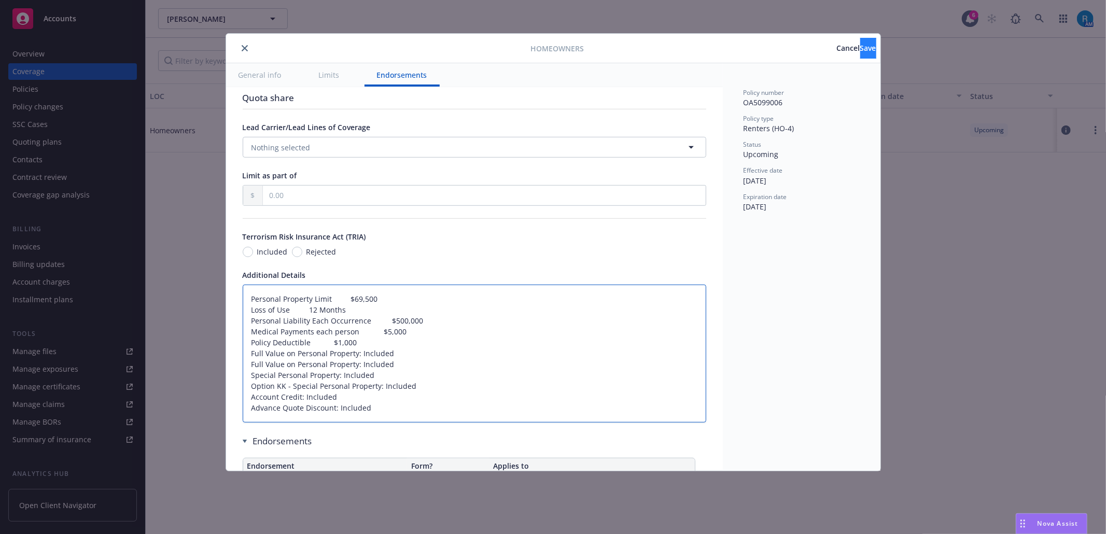
type textarea "Personal Property Limit $69,500 Loss of Use 12 Months Personal Liability Each O…"
drag, startPoint x: 851, startPoint y: 45, endPoint x: 554, endPoint y: 28, distance: 297.0
click at [860, 46] on span "Save" at bounding box center [868, 48] width 16 height 10
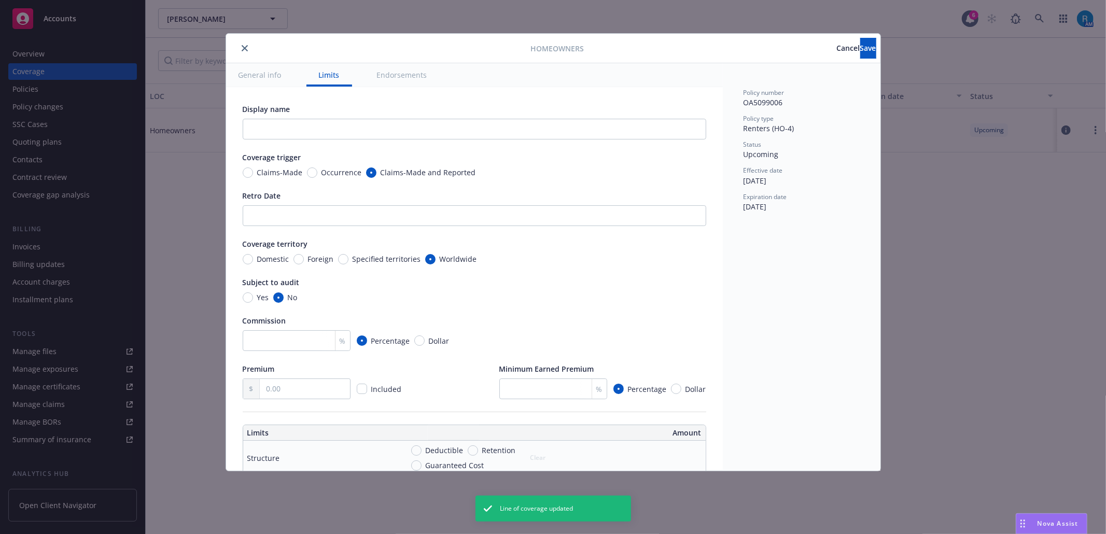
type textarea "x"
type textarea "Personal Property Limit $69,500 Loss of Use 12 Months Personal Liability Each O…"
click at [247, 49] on icon "close" at bounding box center [245, 48] width 6 height 6
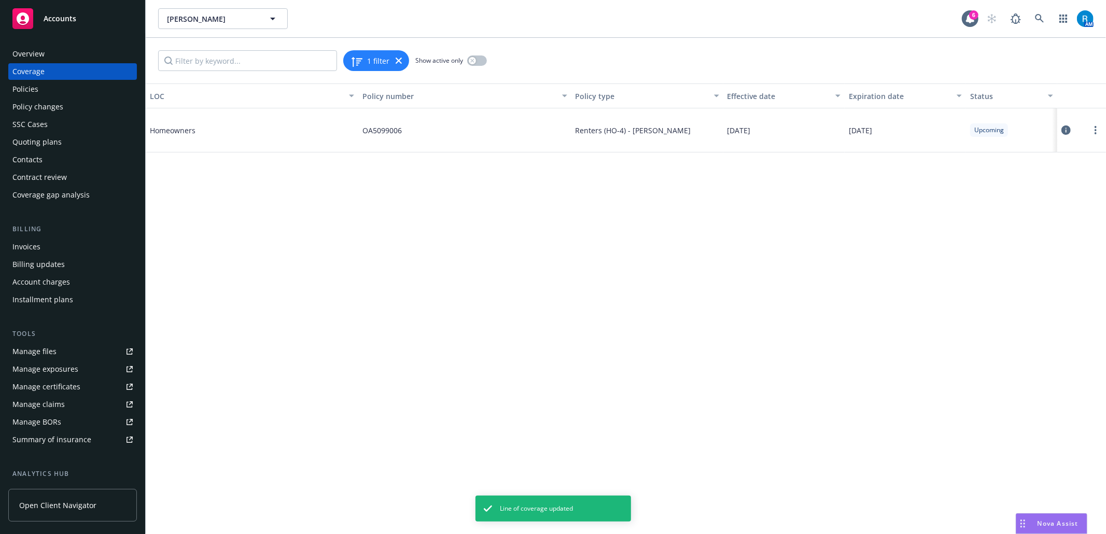
click at [42, 92] on div "Policies" at bounding box center [72, 89] width 120 height 17
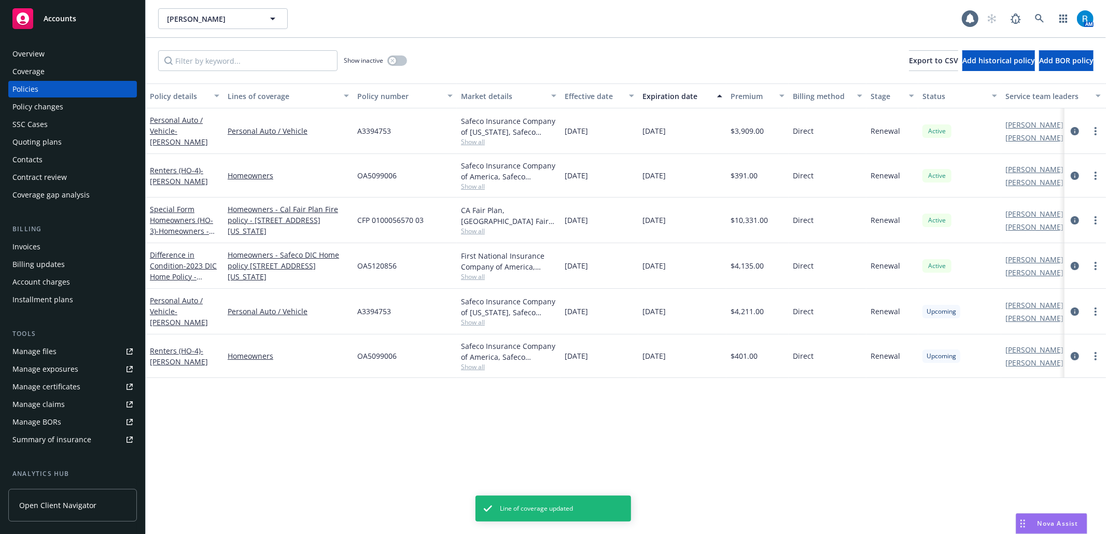
click at [37, 121] on div "SSC Cases" at bounding box center [29, 124] width 35 height 17
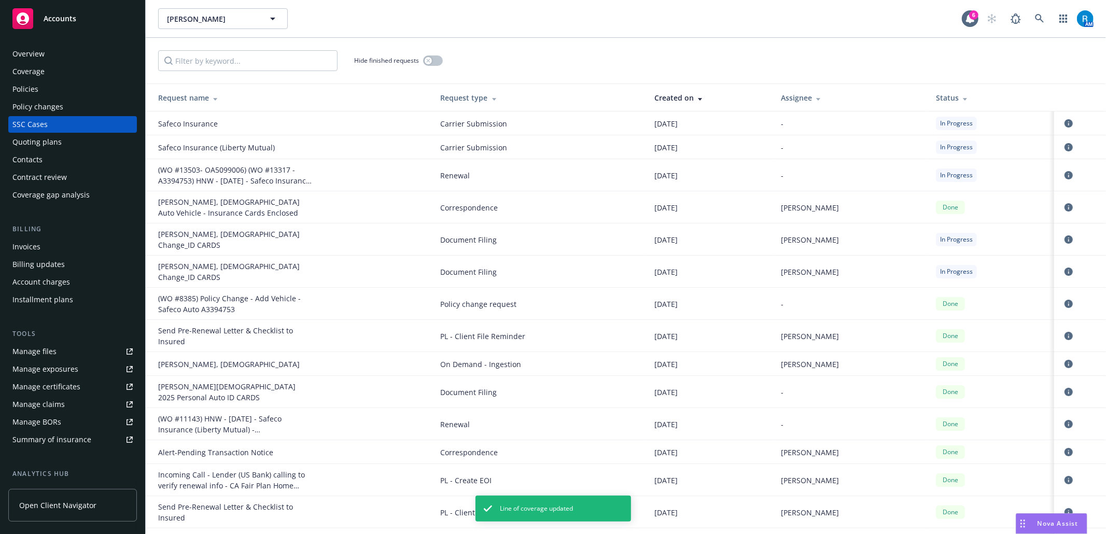
click at [37, 159] on div "Contacts" at bounding box center [27, 159] width 30 height 17
click at [51, 129] on div "SSC Cases" at bounding box center [72, 124] width 120 height 17
click at [1064, 173] on icon "circleInformation" at bounding box center [1068, 175] width 8 height 8
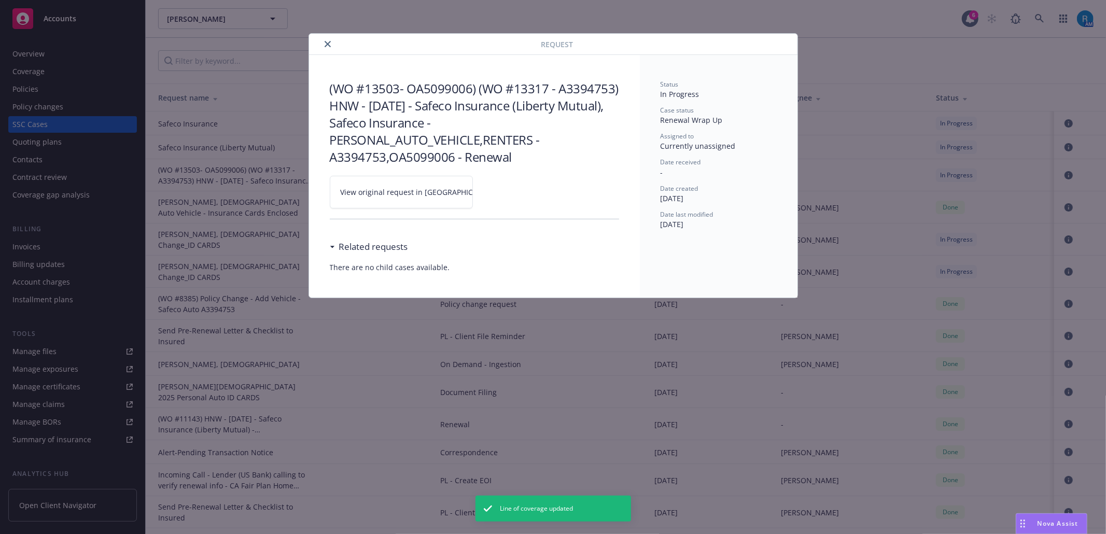
click at [504, 192] on icon at bounding box center [506, 191] width 4 height 4
click at [331, 43] on button "close" at bounding box center [327, 44] width 12 height 12
